Goal: Information Seeking & Learning: Learn about a topic

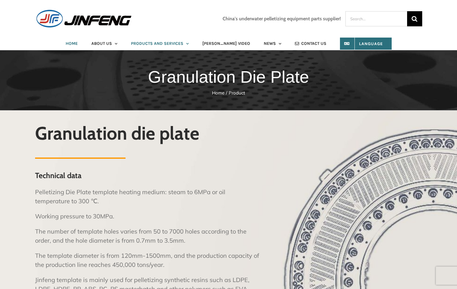
click at [76, 45] on span "HOME" at bounding box center [72, 43] width 12 height 4
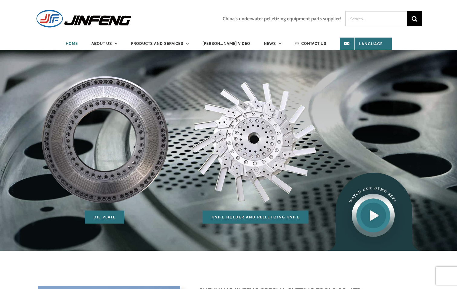
click at [374, 215] on img at bounding box center [374, 212] width 97 height 78
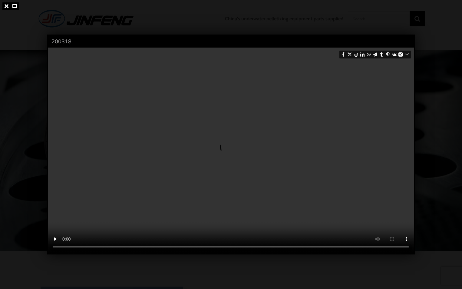
drag, startPoint x: 374, startPoint y: 205, endPoint x: 367, endPoint y: 197, distance: 10.5
click at [373, 201] on video at bounding box center [231, 151] width 366 height 206
click at [6, 5] on link at bounding box center [6, 6] width 8 height 8
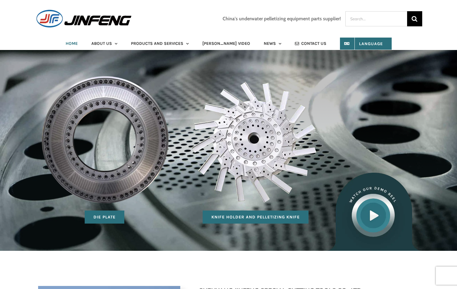
click at [254, 153] on img at bounding box center [256, 141] width 140 height 139
click at [250, 215] on span "Knife Holder and Pelletizing Knife" at bounding box center [256, 216] width 88 height 5
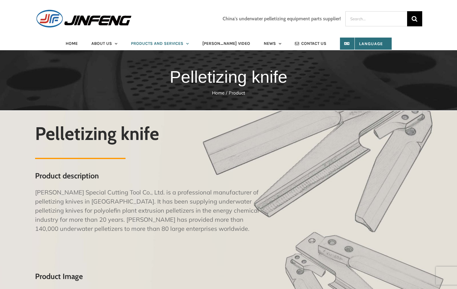
click at [233, 244] on div "Pelletizing knife Product description Shenyang Jinfeng Special Cutting Tool Co.…" at bounding box center [148, 187] width 226 height 128
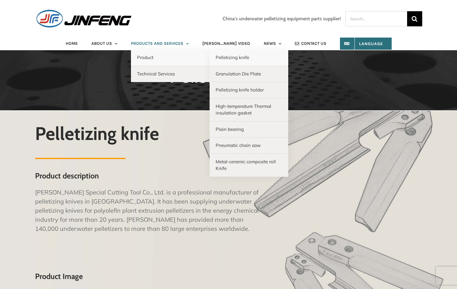
click at [151, 54] on link "Product" at bounding box center [170, 58] width 79 height 16
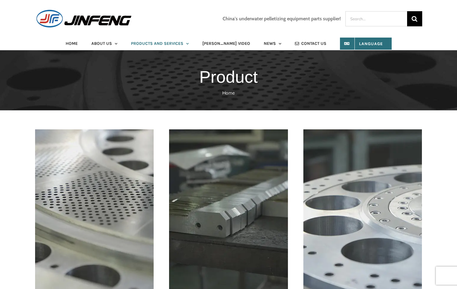
click at [148, 51] on div "Product Home" at bounding box center [228, 80] width 439 height 60
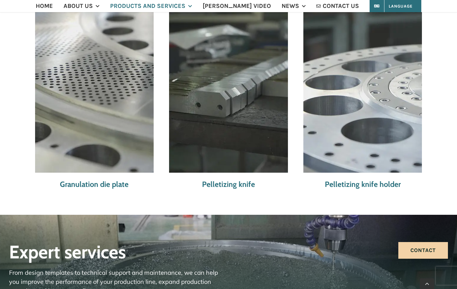
scroll to position [91, 0]
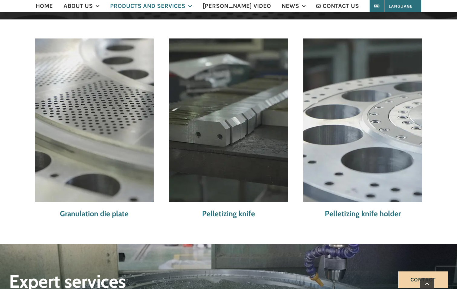
click at [346, 151] on img "jf75" at bounding box center [363, 119] width 119 height 163
